Goal: Communication & Community: Answer question/provide support

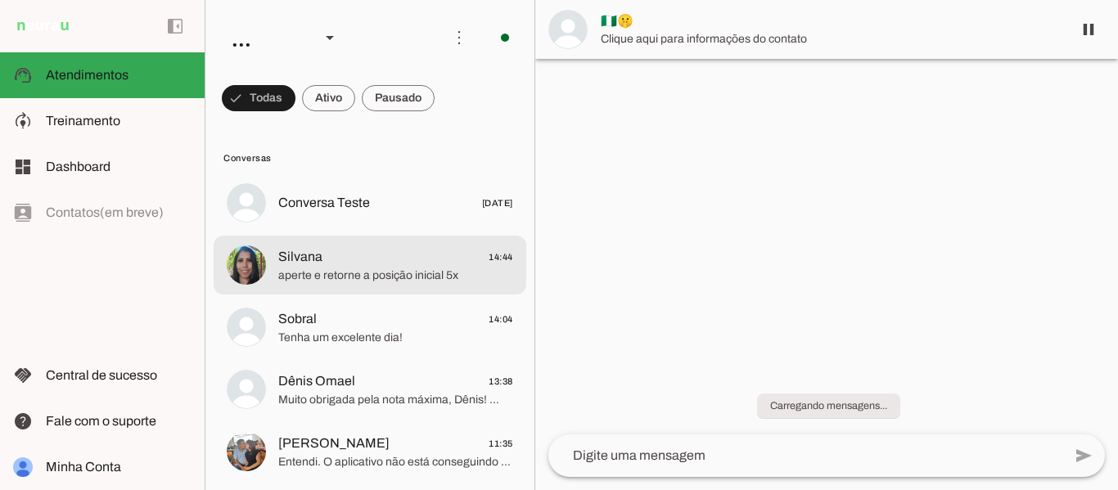
click at [411, 275] on span "aperte e retorne a posição inicial 5x" at bounding box center [395, 276] width 235 height 16
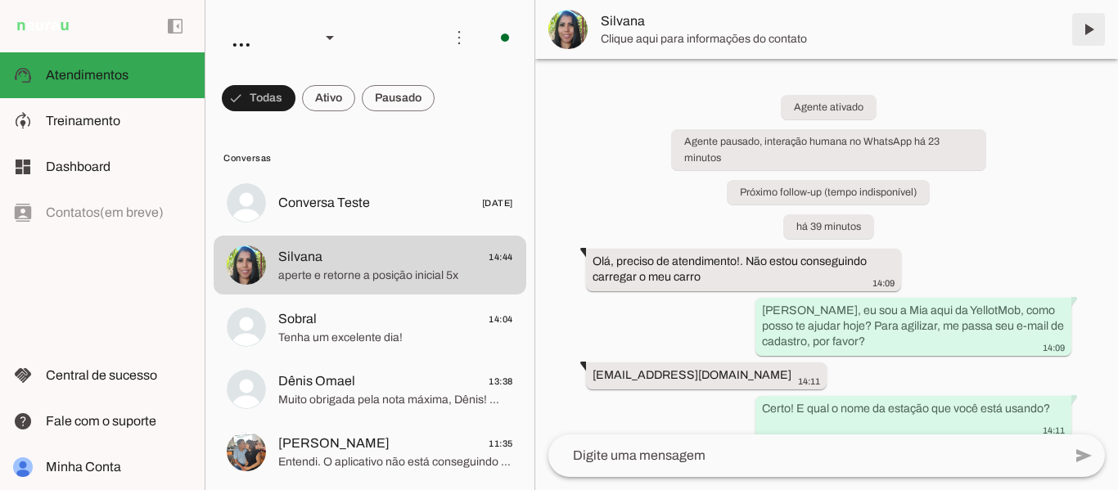
click at [1085, 22] on span at bounding box center [1088, 29] width 39 height 39
